Goal: Navigation & Orientation: Find specific page/section

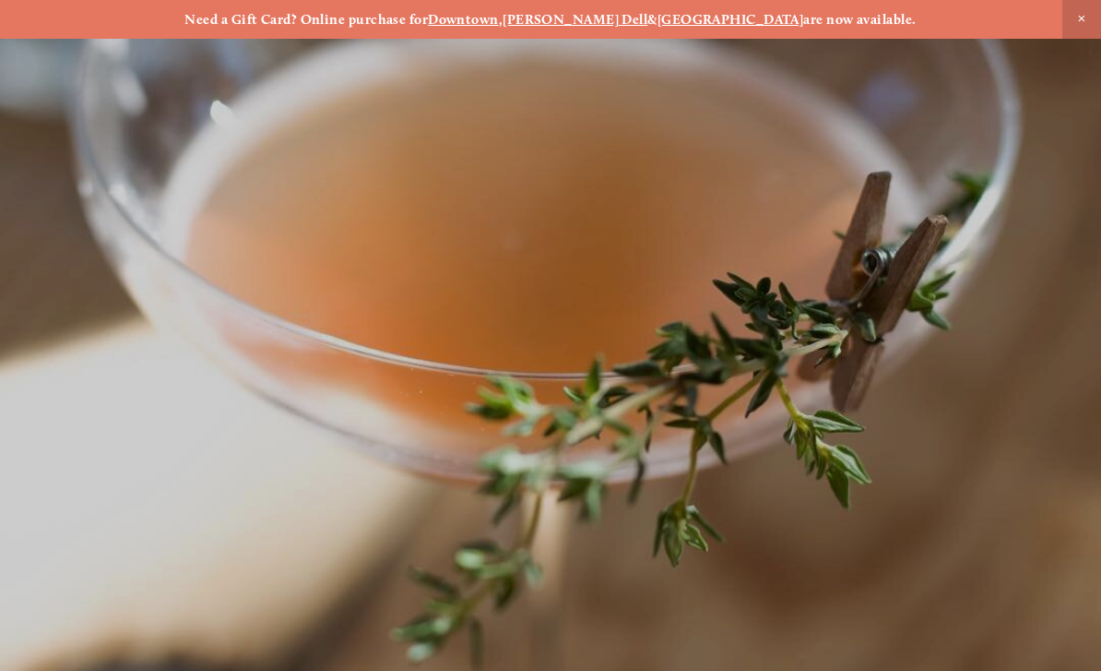
scroll to position [-9, 0]
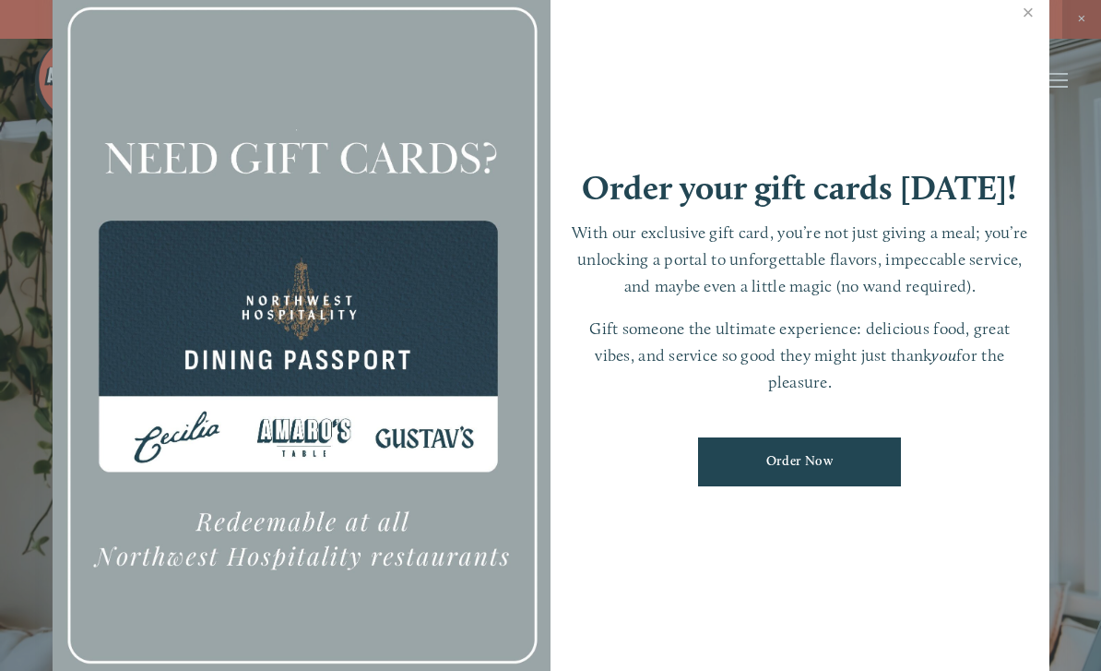
click at [1025, 17] on link "Close" at bounding box center [1029, 15] width 36 height 52
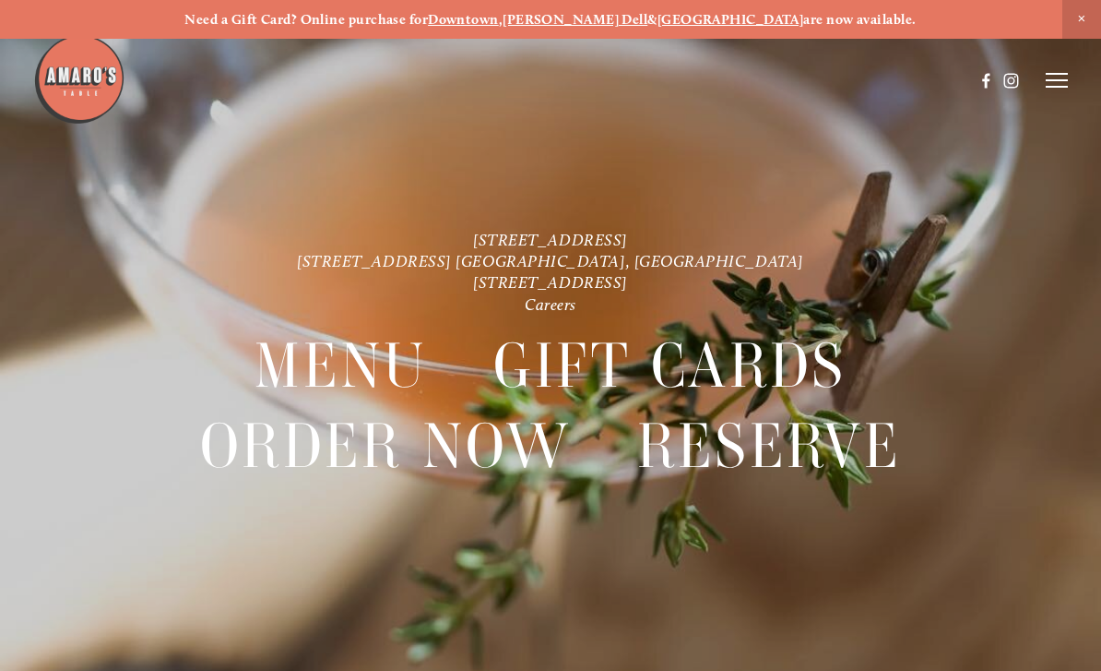
click at [1055, 77] on icon at bounding box center [1057, 80] width 22 height 17
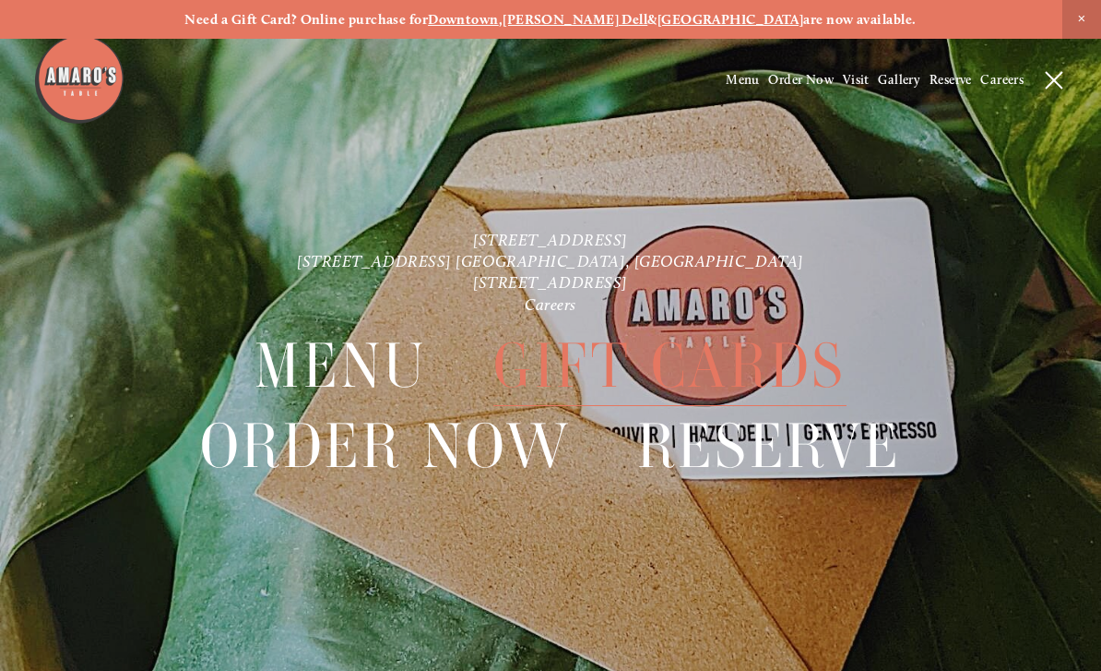
click at [739, 79] on span "Menu" at bounding box center [743, 80] width 34 height 16
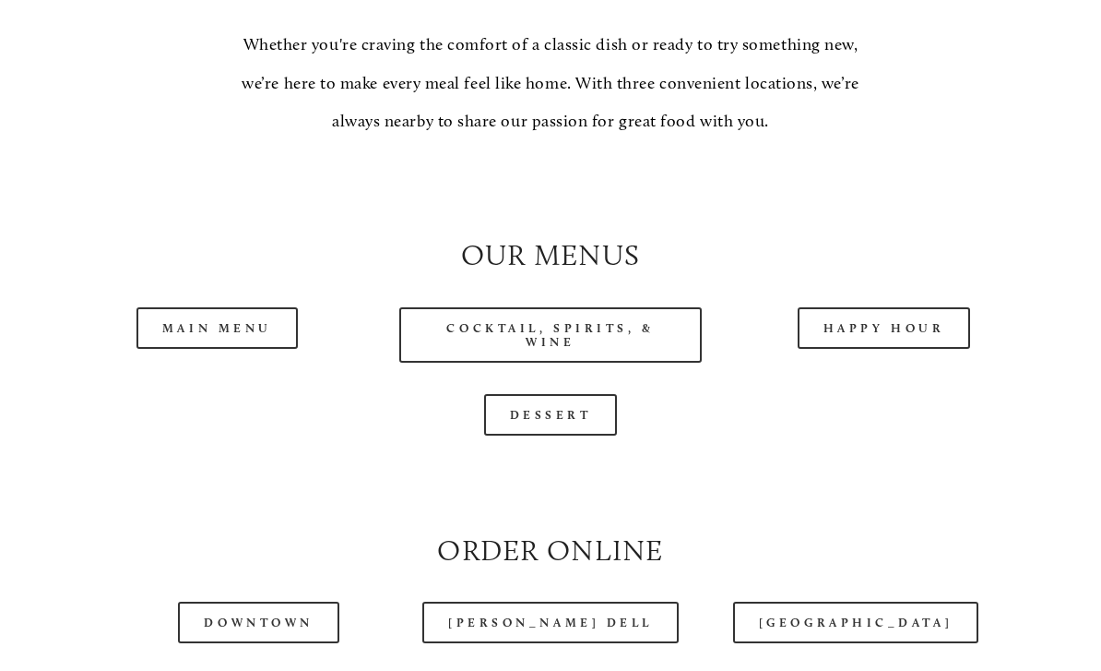
scroll to position [1582, 0]
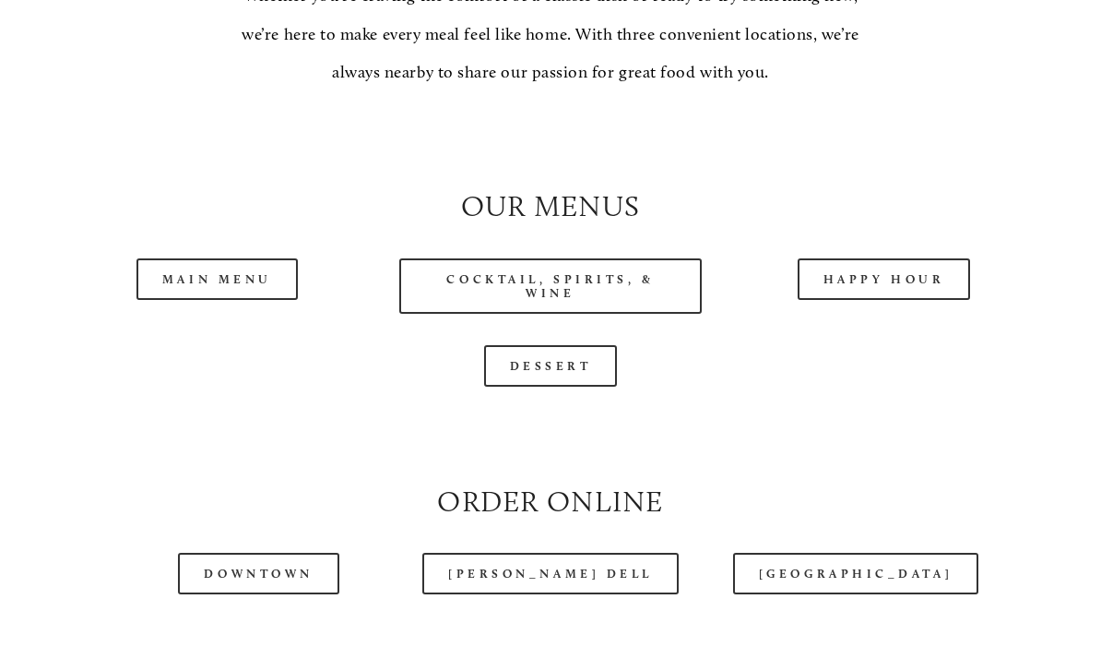
click at [231, 273] on link "Main Menu" at bounding box center [216, 279] width 161 height 42
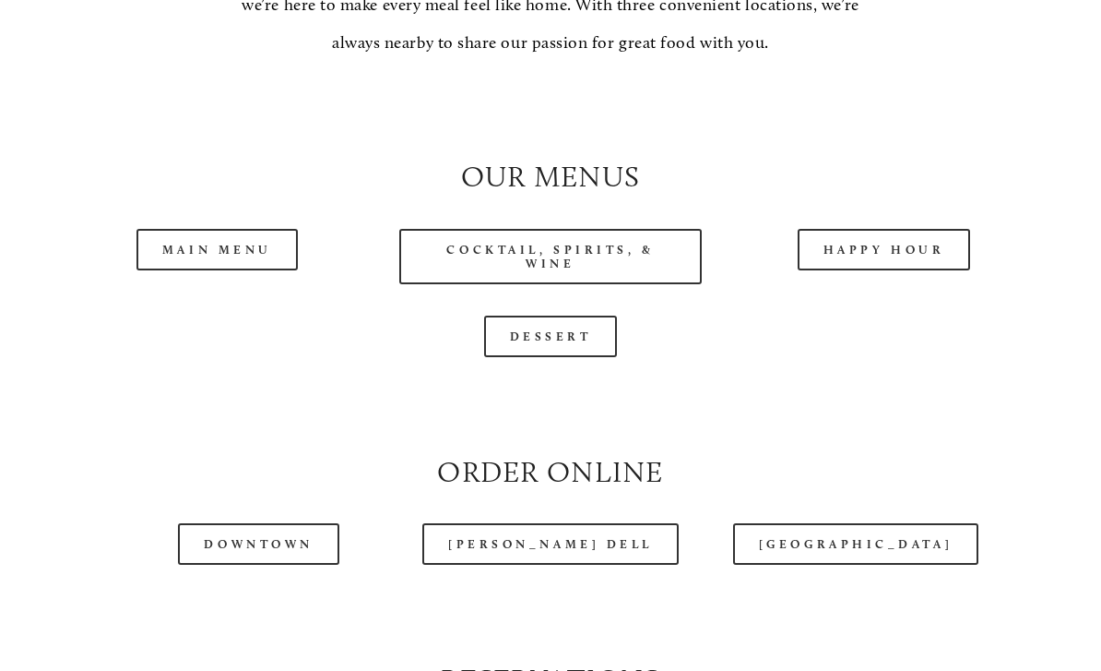
click at [899, 240] on link "Happy Hour" at bounding box center [884, 250] width 173 height 42
